Goal: Information Seeking & Learning: Learn about a topic

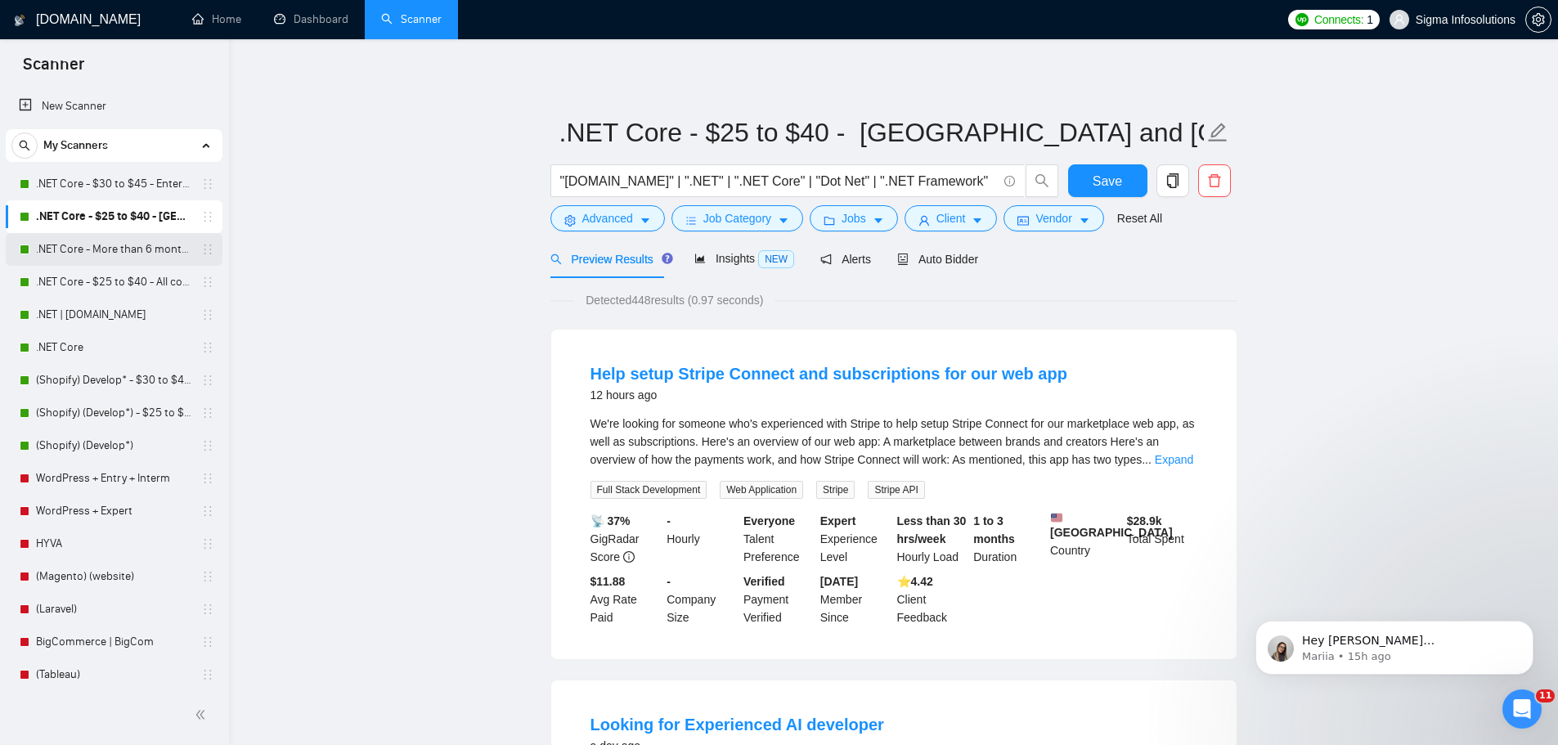
click at [148, 246] on link ".NET Core - More than 6 months of work" at bounding box center [113, 249] width 155 height 33
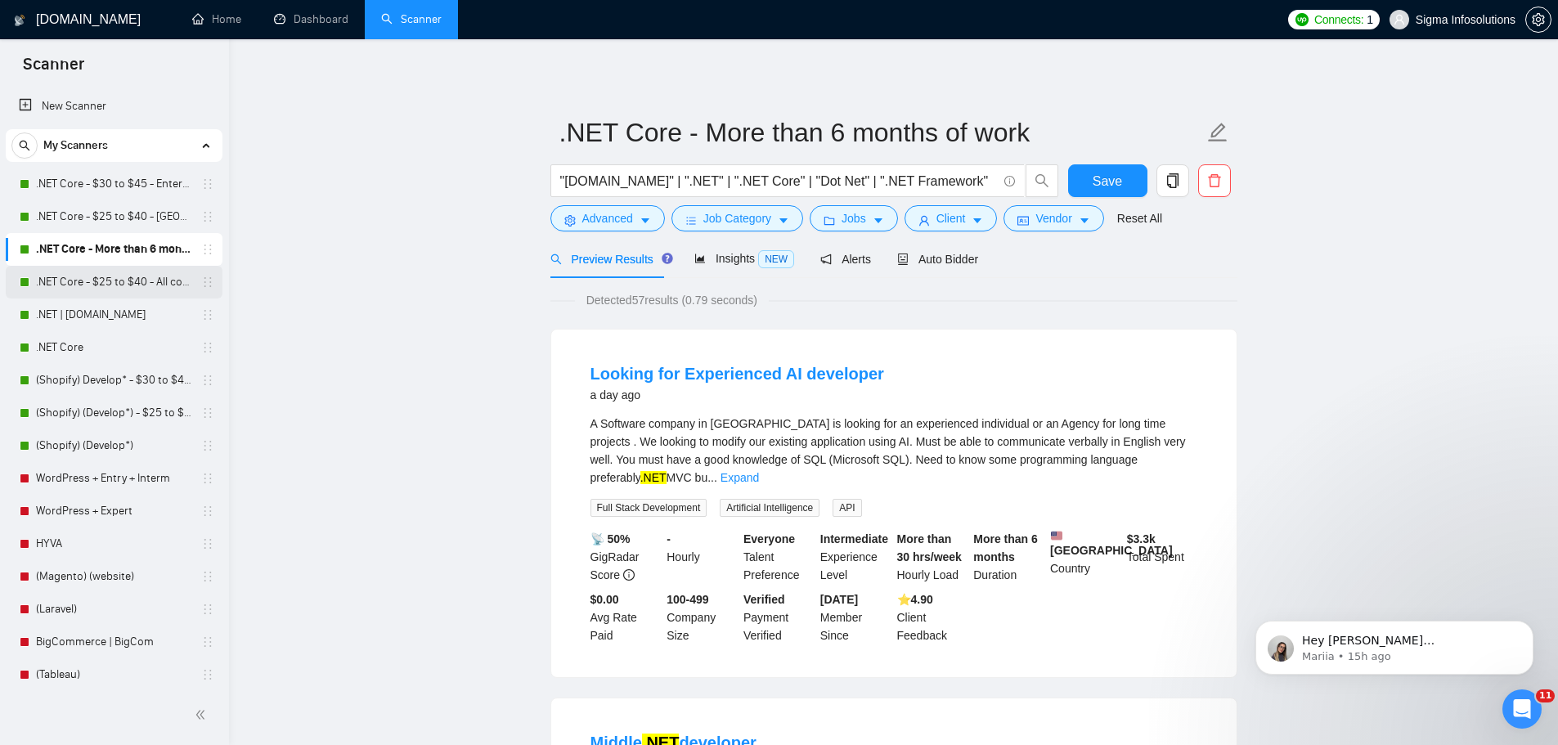
click at [84, 283] on link ".NET Core - $25 to $40 - All continents" at bounding box center [113, 282] width 155 height 33
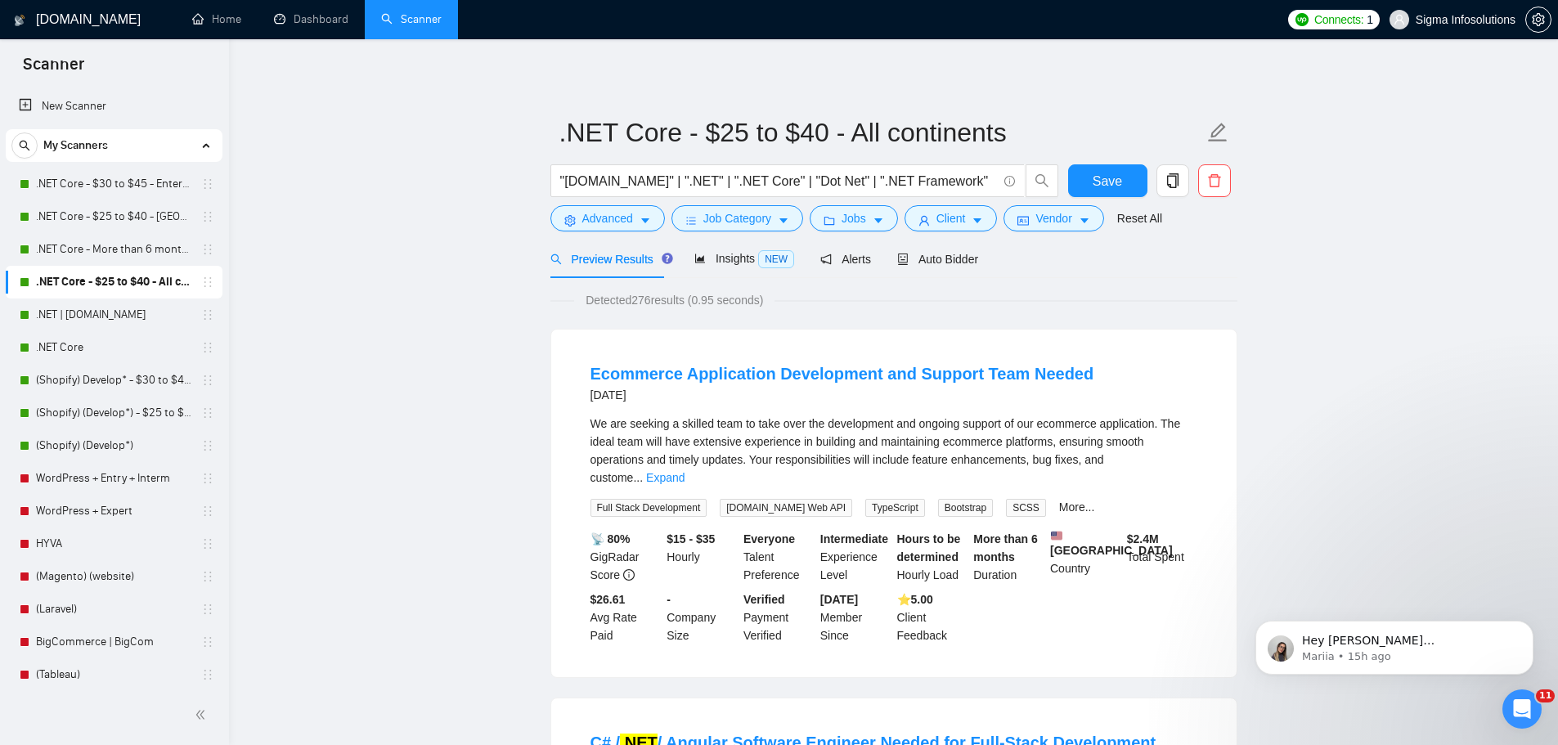
click at [1180, 468] on div "We are seeking a skilled team to take over the development and ongoing support …" at bounding box center [894, 451] width 607 height 72
click at [685, 471] on link "Expand" at bounding box center [665, 477] width 38 height 13
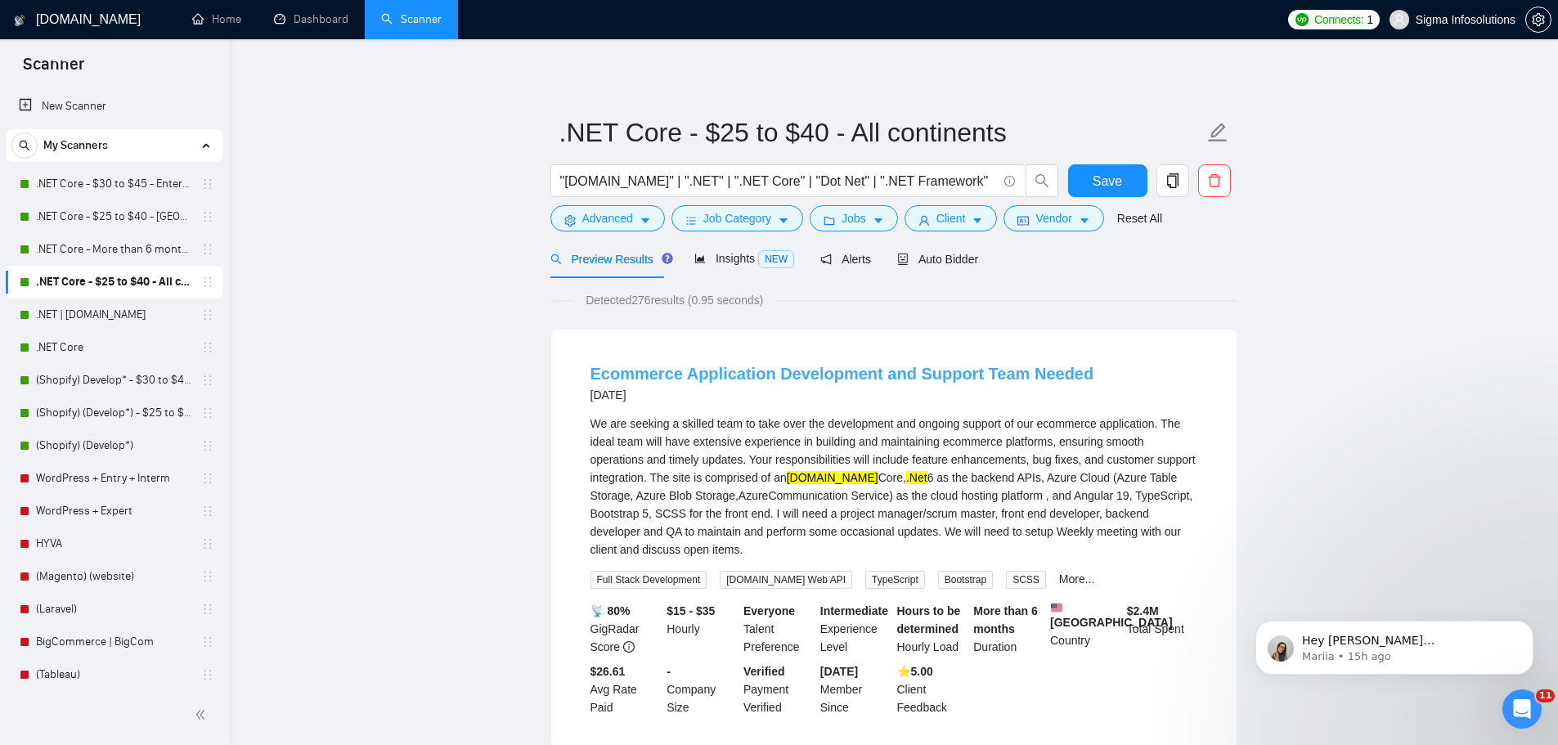
click at [745, 378] on link "Ecommerce Application Development and Support Team Needed" at bounding box center [843, 374] width 504 height 18
drag, startPoint x: 67, startPoint y: 316, endPoint x: 170, endPoint y: 338, distance: 105.4
click at [67, 316] on link ".NET | [DOMAIN_NAME]" at bounding box center [113, 315] width 155 height 33
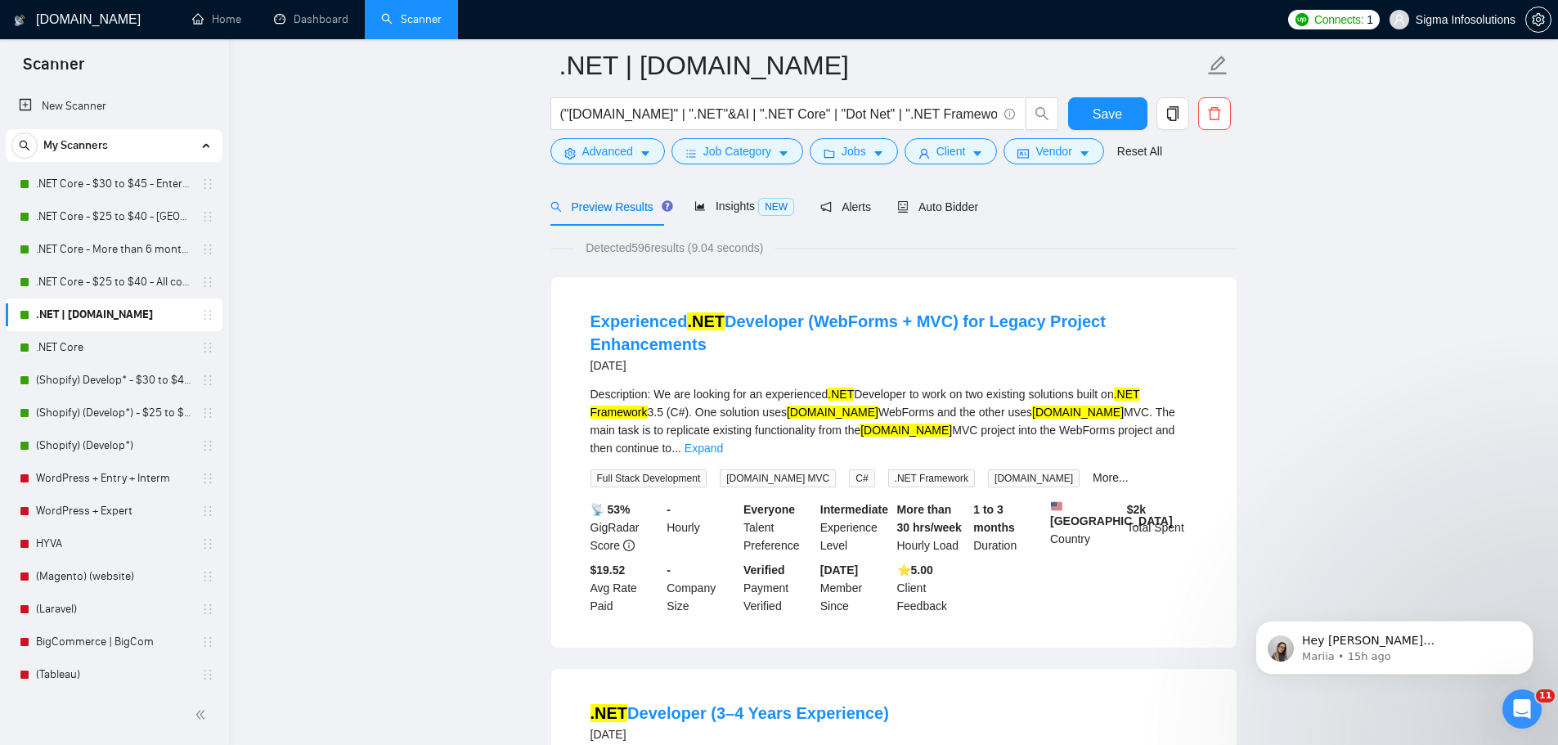
scroll to position [82, 0]
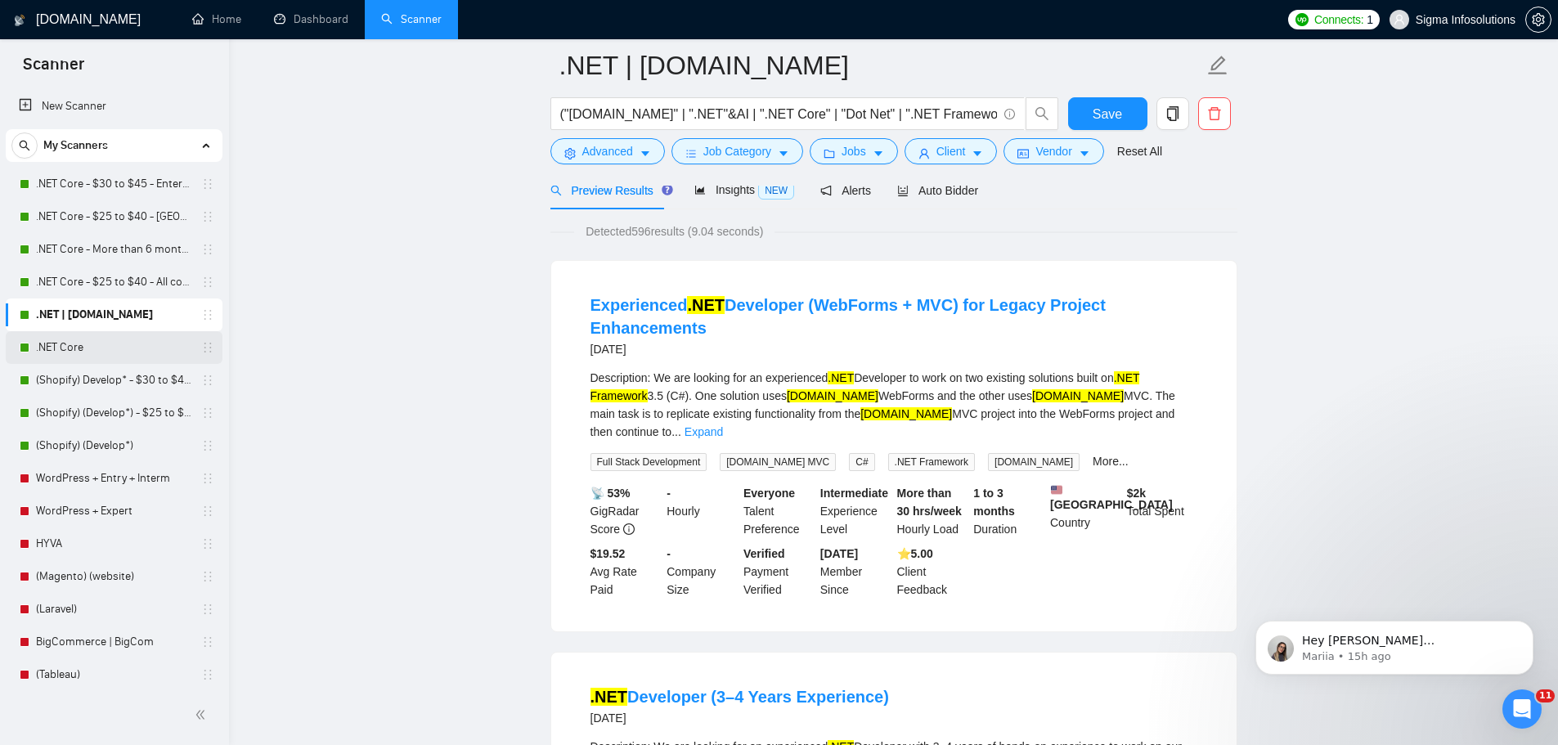
click at [81, 357] on link ".NET Core" at bounding box center [113, 347] width 155 height 33
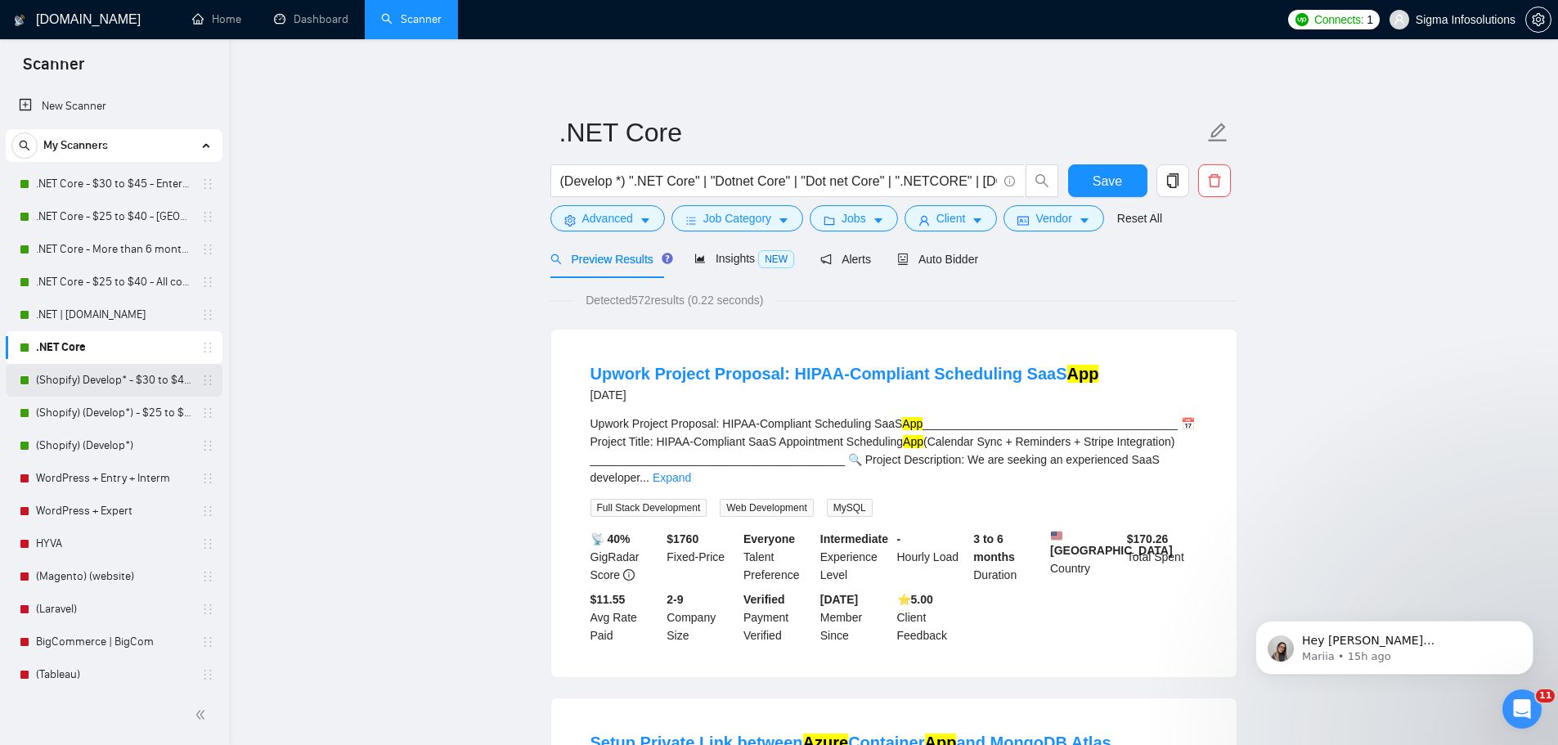
click at [109, 385] on link "(Shopify) Develop* - $30 to $45 Enterprise" at bounding box center [113, 380] width 155 height 33
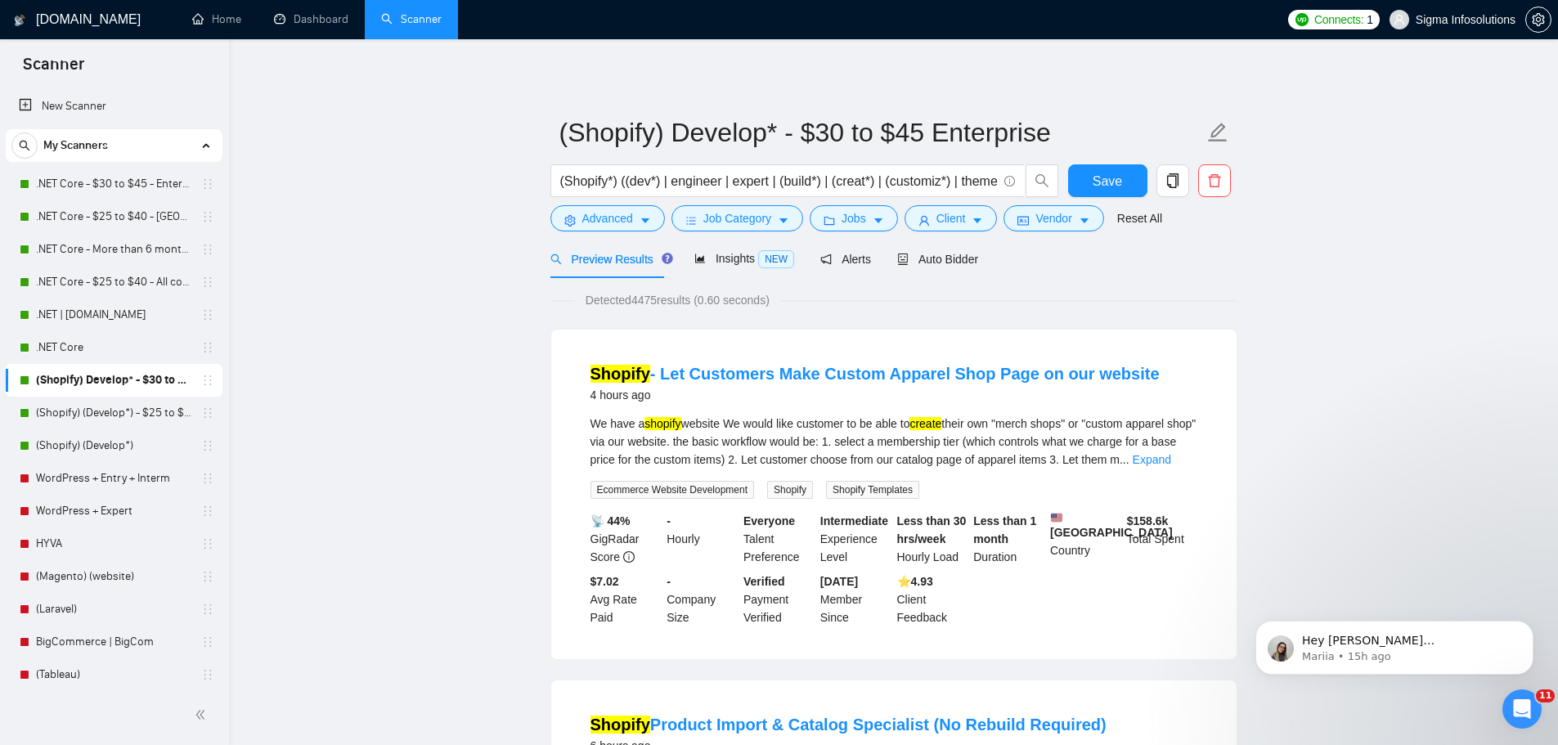
click at [892, 384] on h4 "Shopify - Let Customers Make Custom Apparel Shop Page on our website" at bounding box center [875, 373] width 569 height 23
click at [893, 380] on link "Shopify - Let Customers Make Custom Apparel Shop Page on our website" at bounding box center [875, 374] width 569 height 18
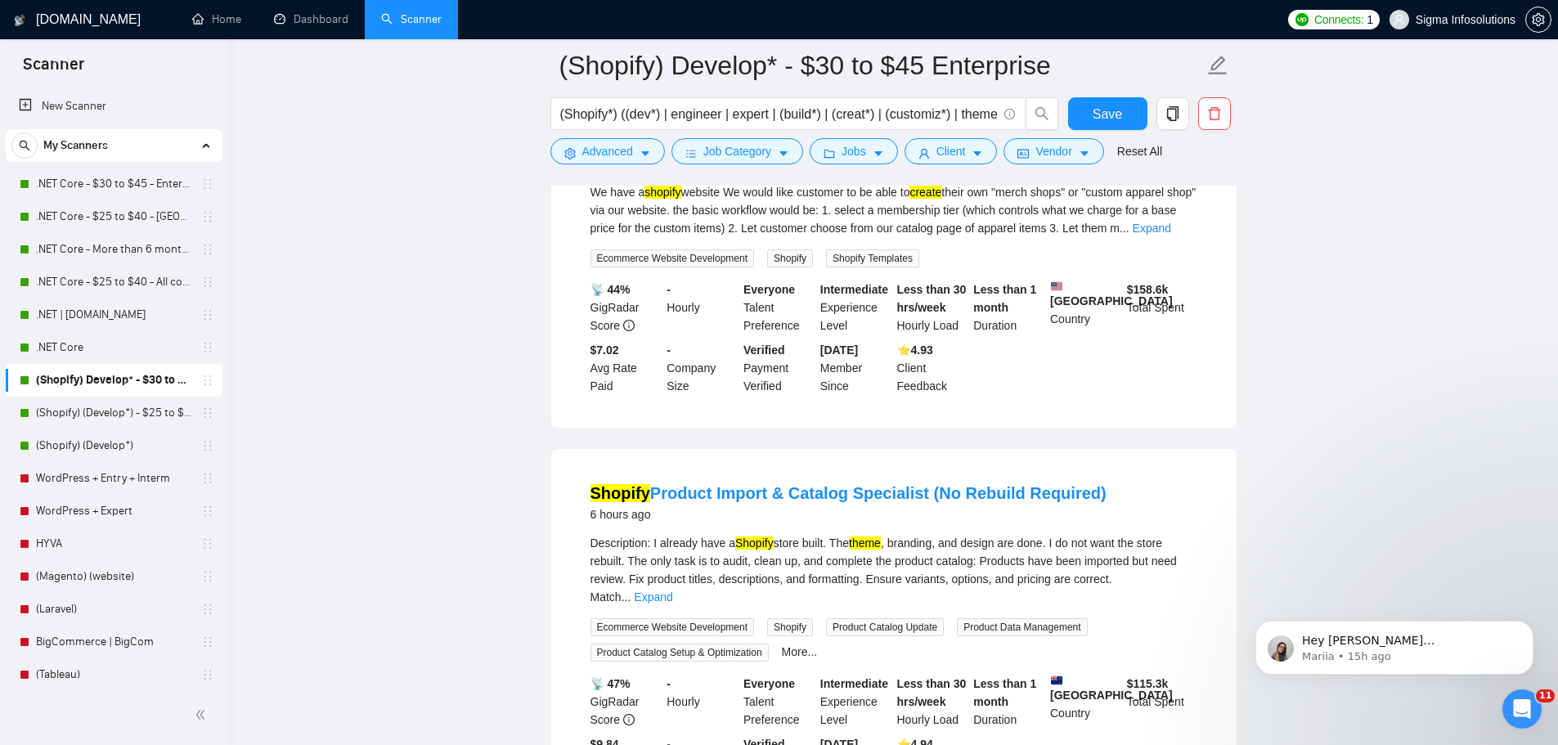
scroll to position [245, 0]
click at [939, 501] on link "Shopify Product Import & Catalog Specialist (No Rebuild Required)" at bounding box center [849, 492] width 516 height 18
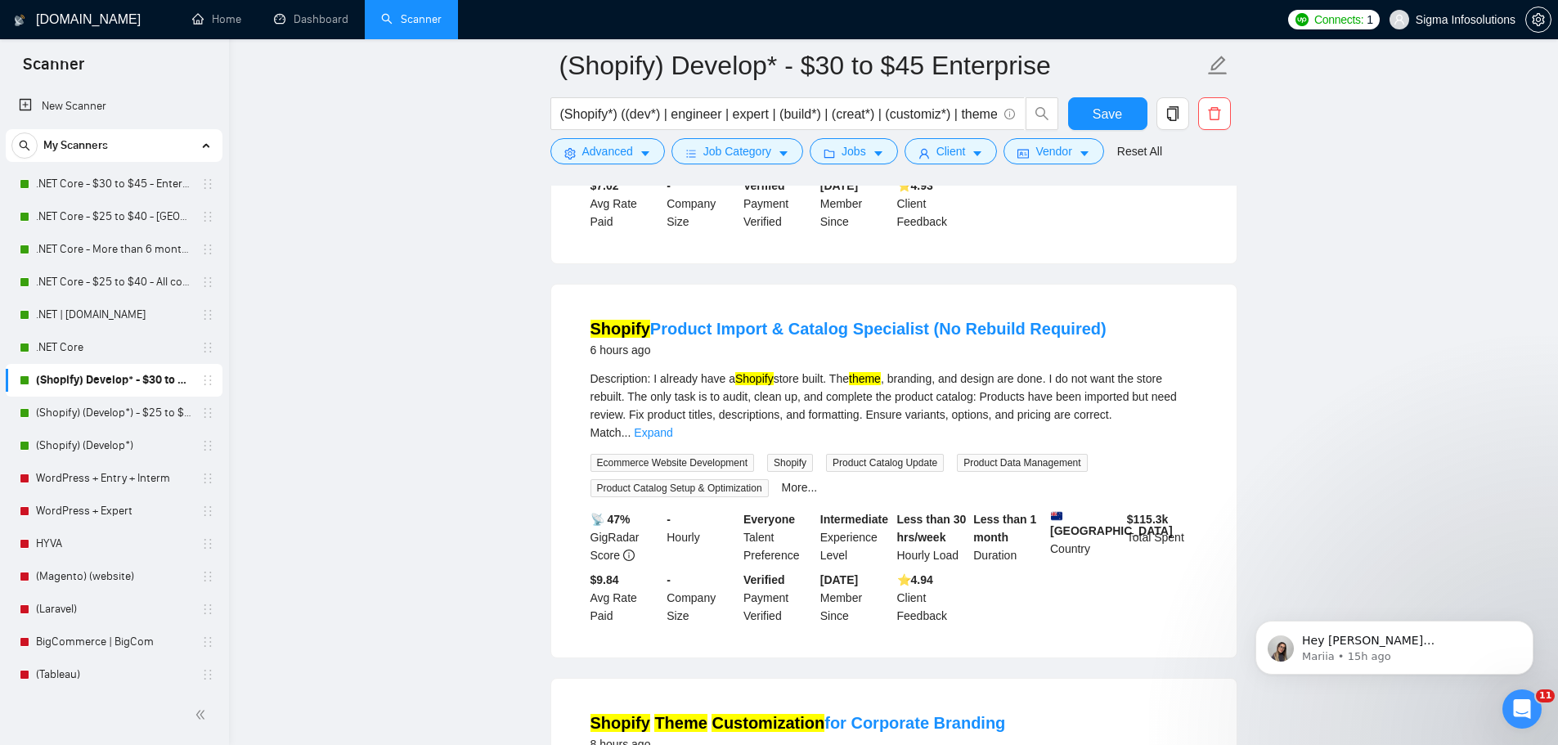
scroll to position [654, 0]
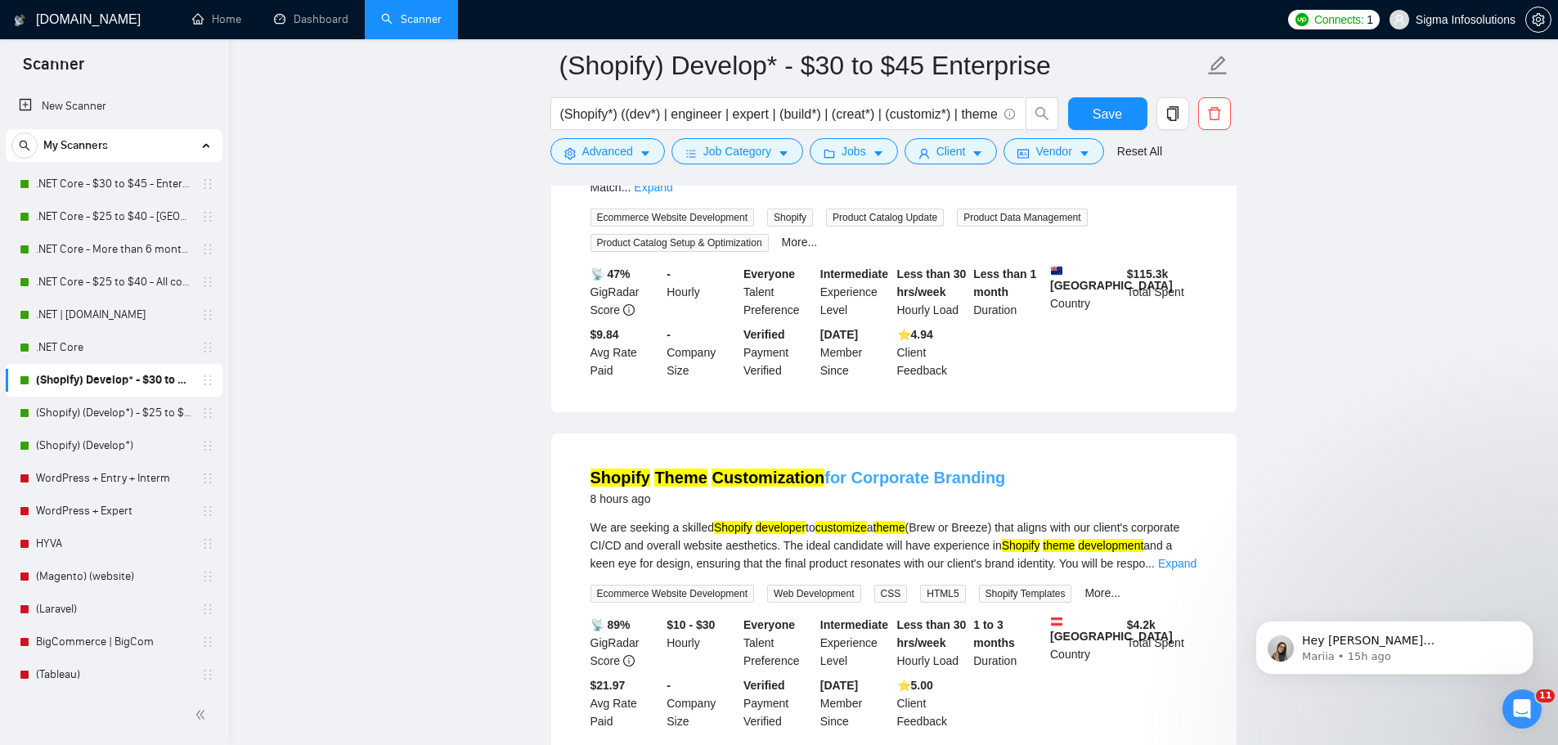
click at [771, 480] on mark "Customization" at bounding box center [768, 478] width 113 height 18
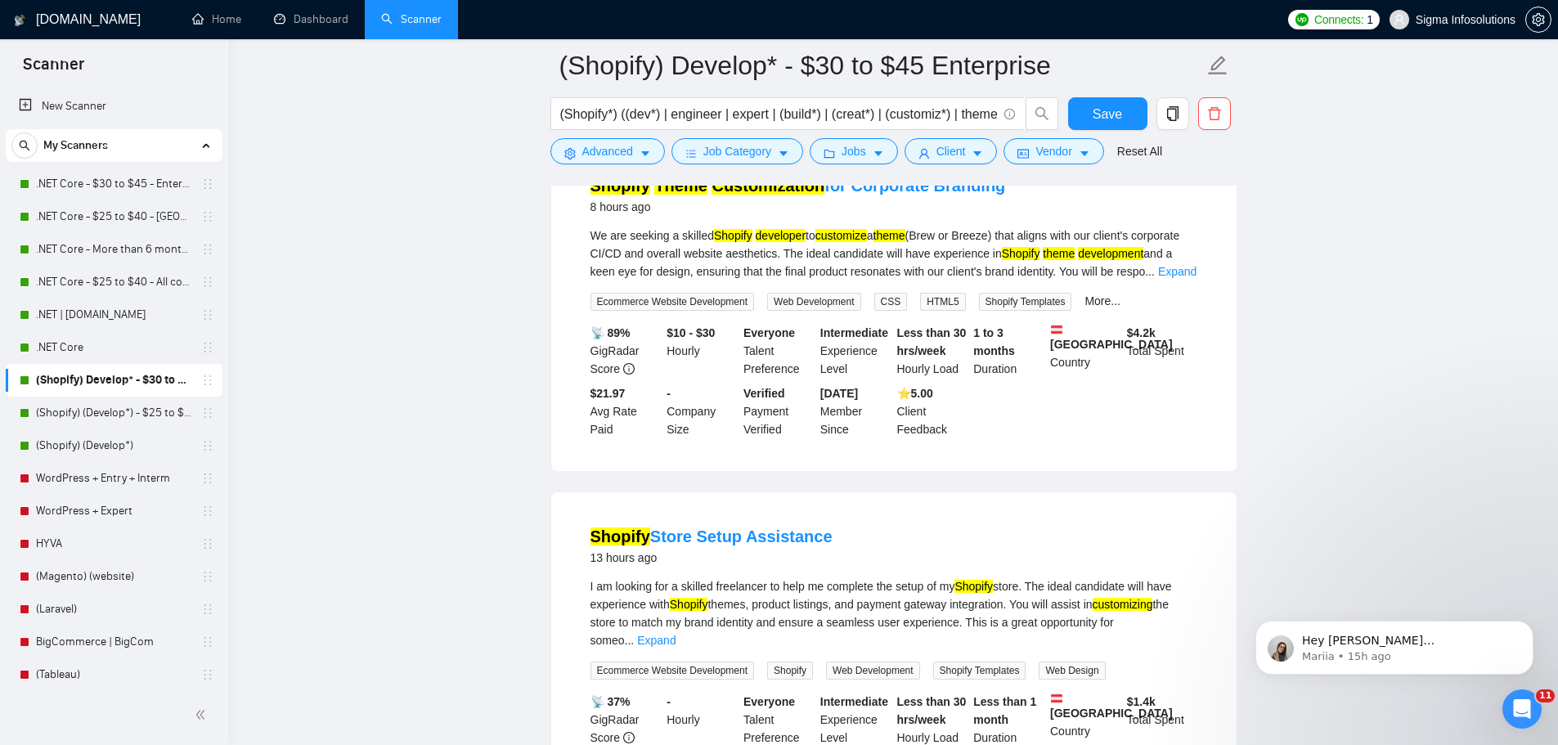
scroll to position [982, 0]
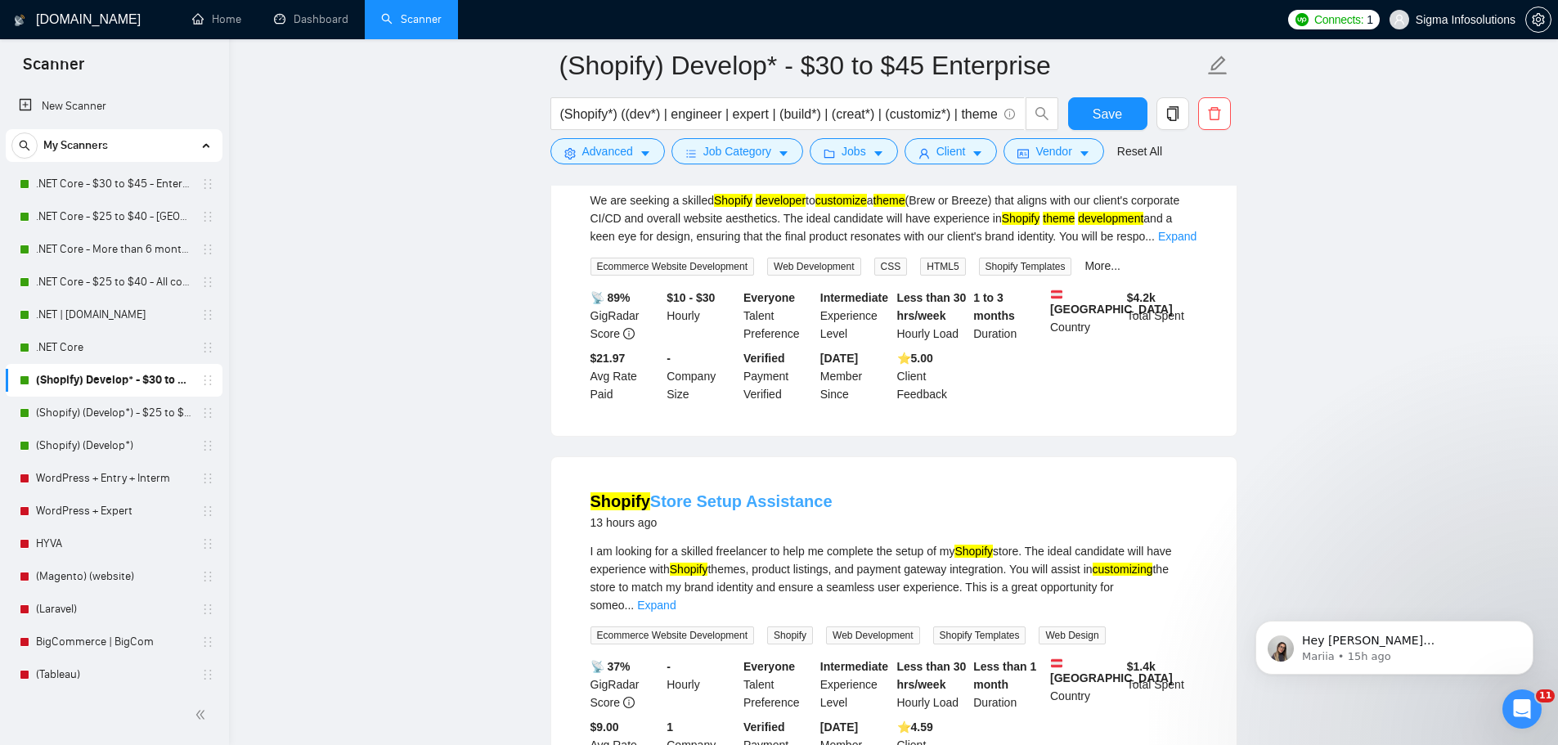
click at [695, 507] on link "Shopify Store Setup Assistance" at bounding box center [712, 501] width 242 height 18
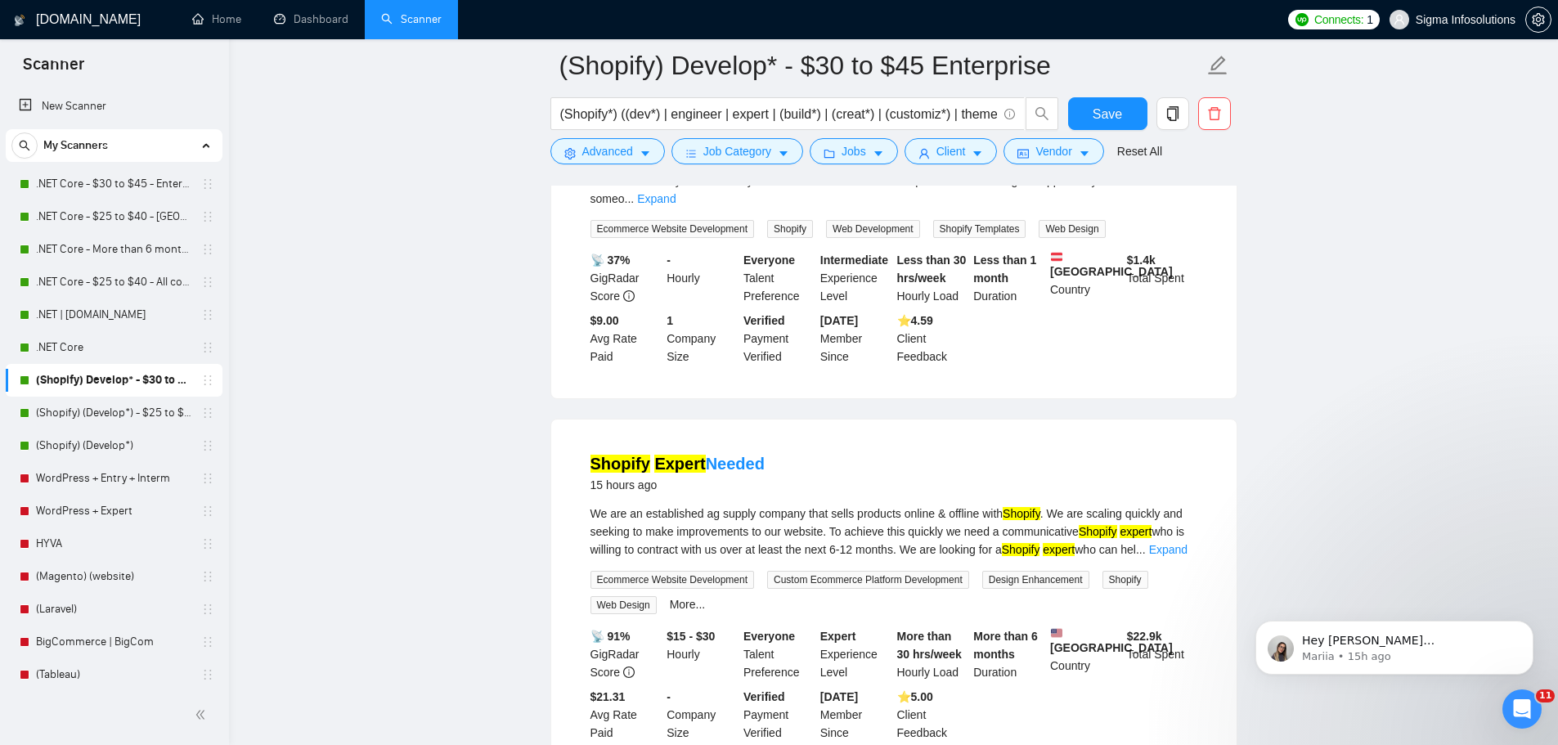
scroll to position [1391, 0]
click at [724, 452] on link "Shopify Expert Needed" at bounding box center [678, 461] width 174 height 18
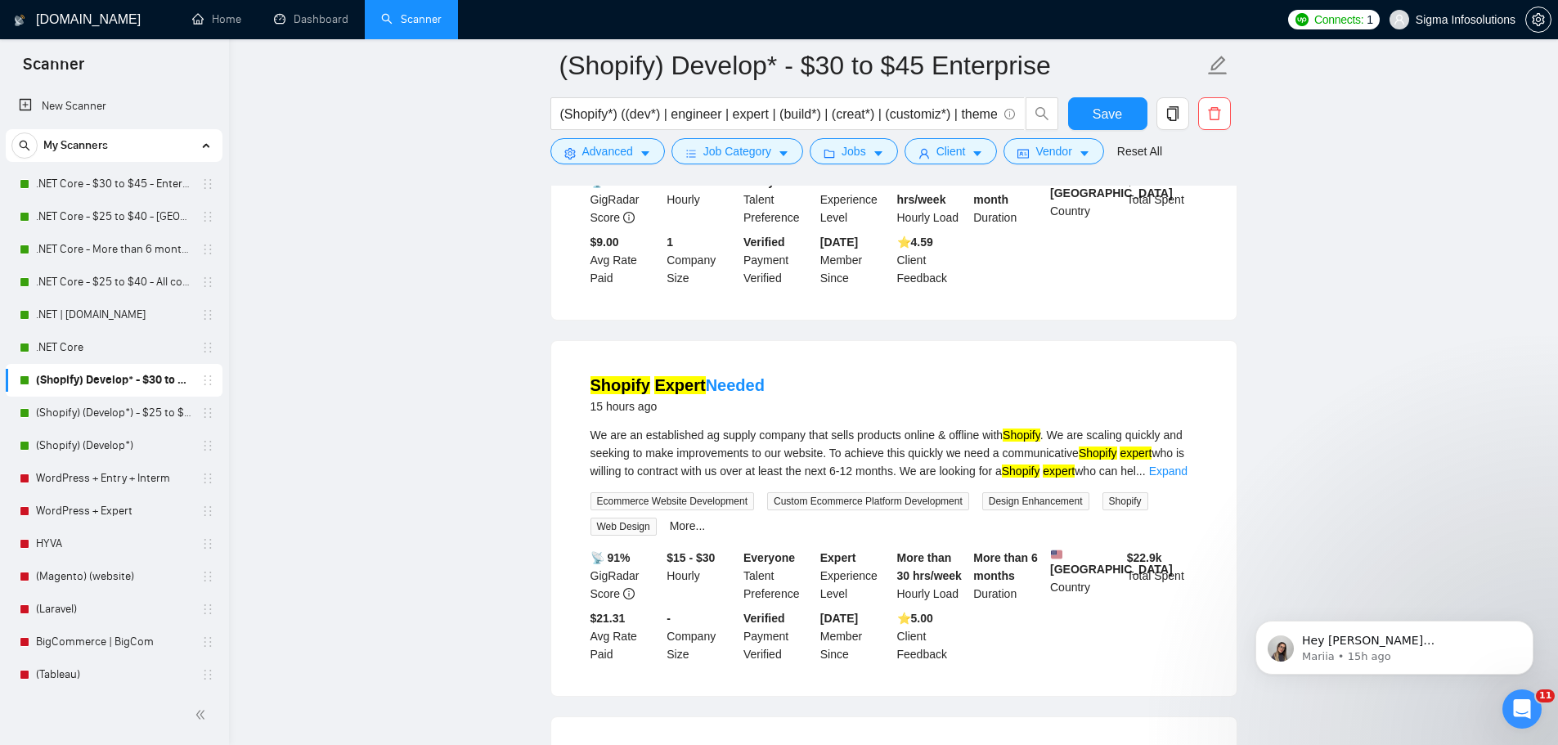
scroll to position [1554, 0]
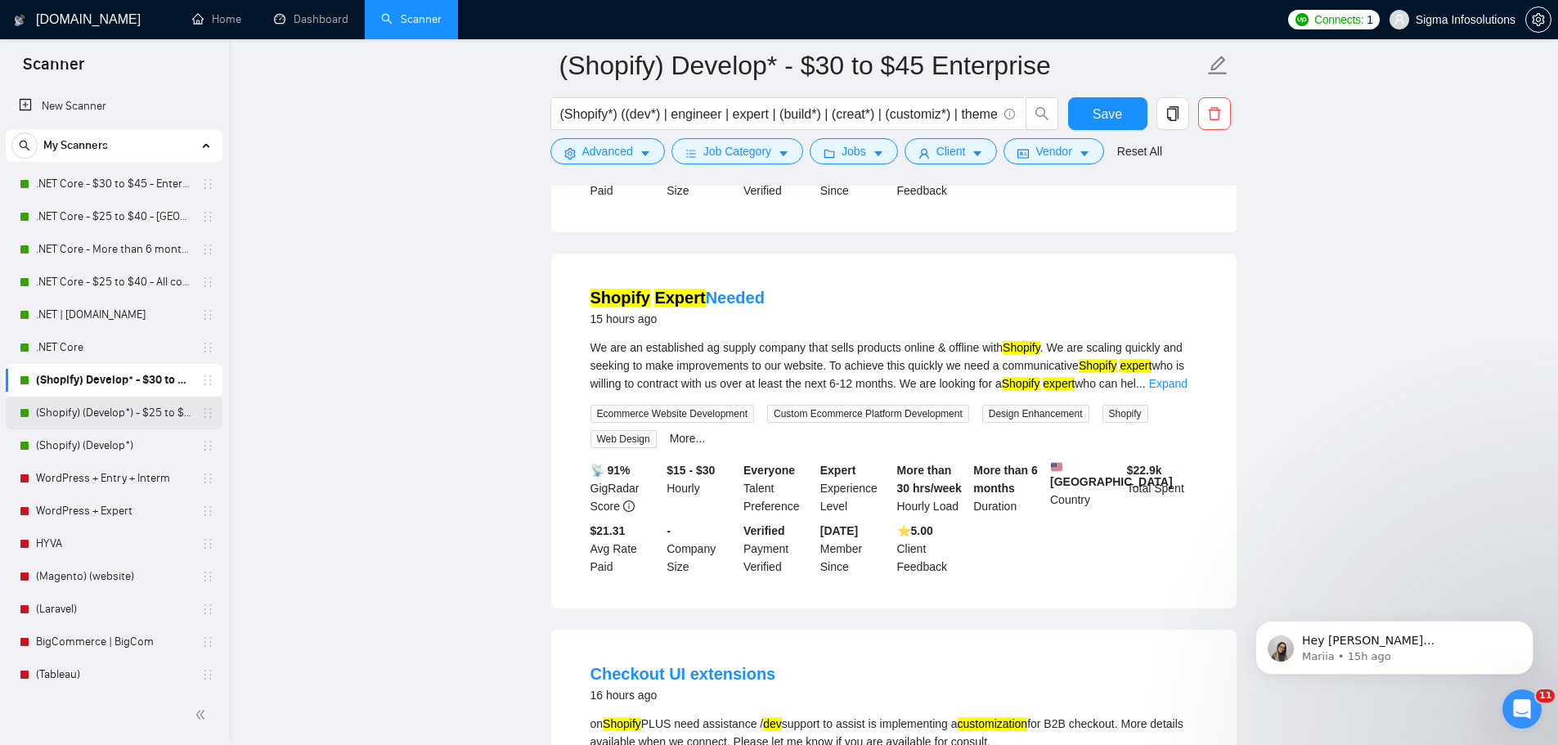
click at [88, 413] on link "(Shopify) (Develop*) - $25 to $40 - [GEOGRAPHIC_DATA] and Ocenia" at bounding box center [113, 413] width 155 height 33
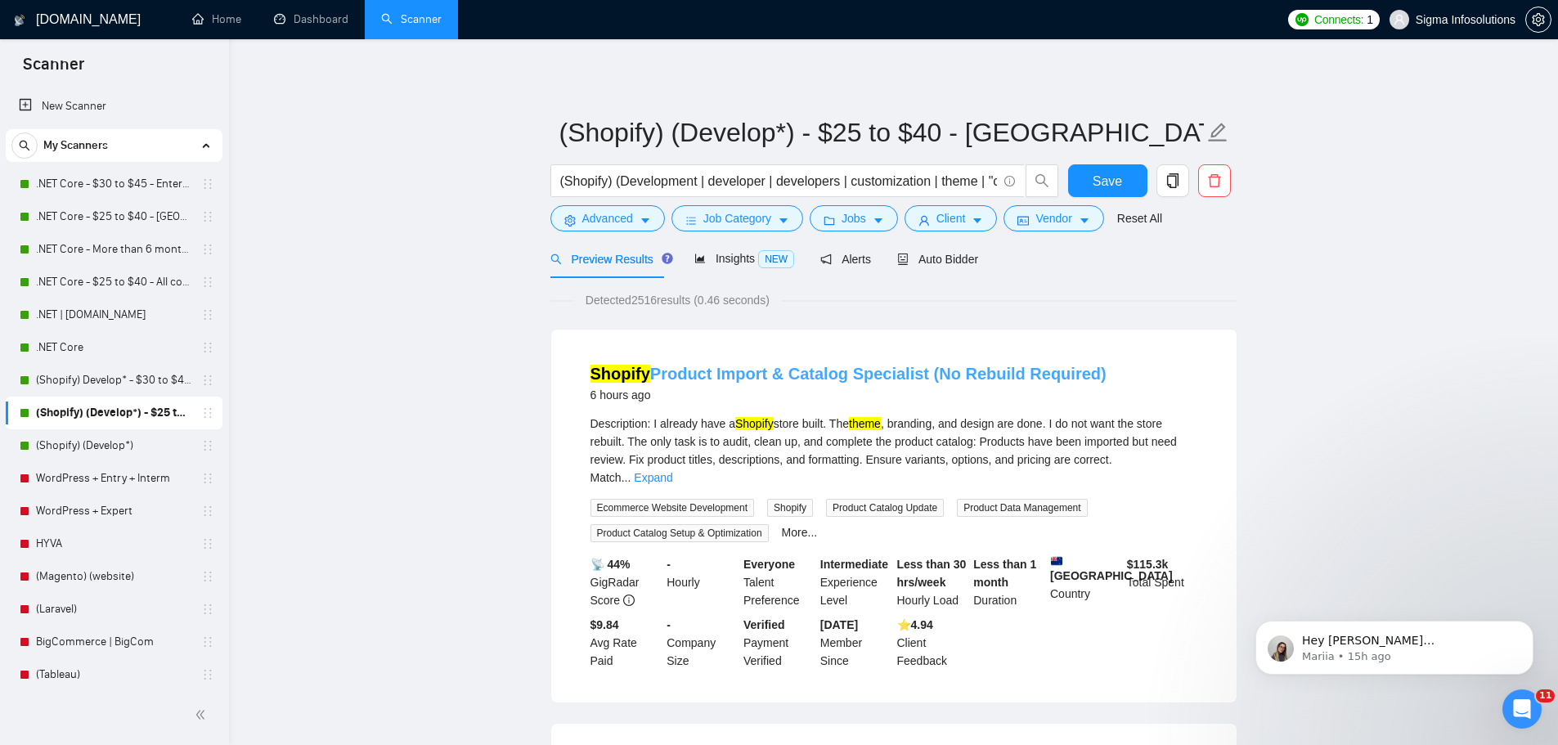
click at [735, 367] on link "Shopify Product Import & Catalog Specialist (No Rebuild Required)" at bounding box center [849, 374] width 516 height 18
